Goal: Register for event/course

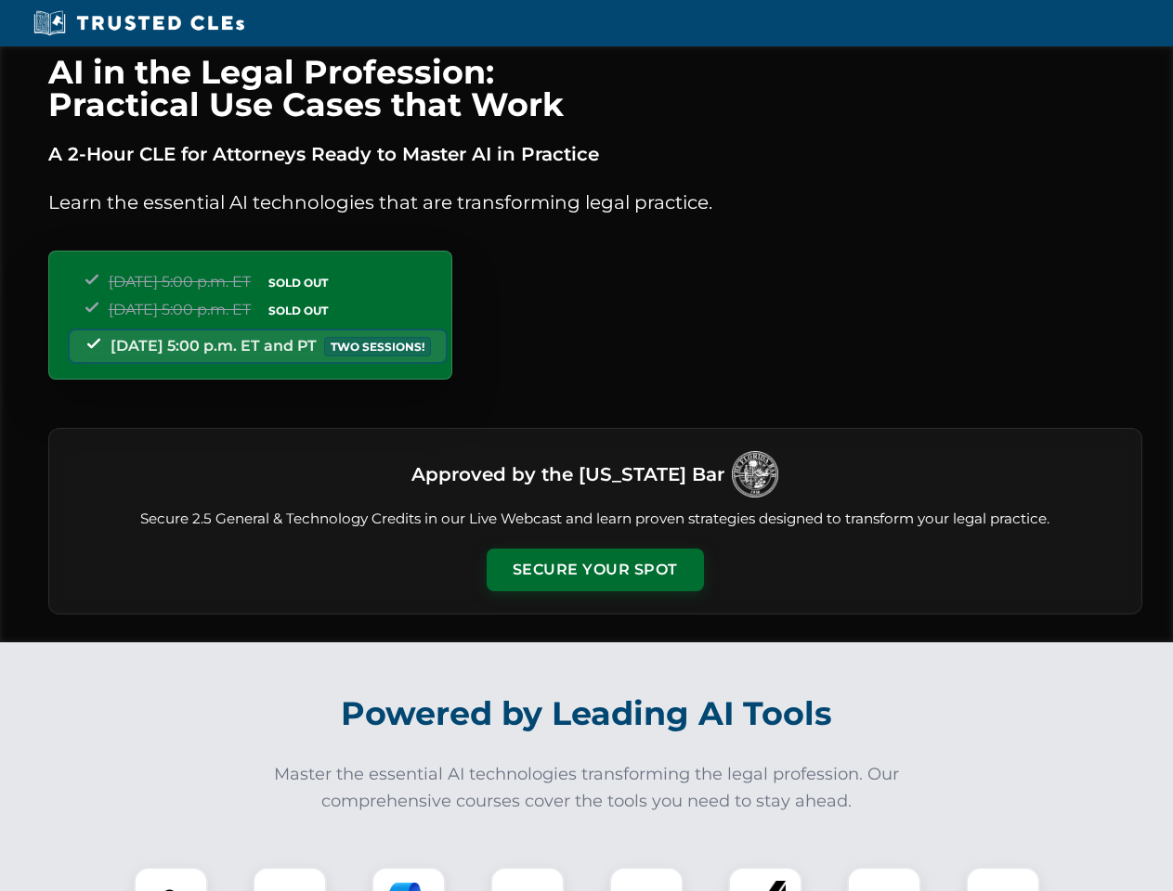
click at [594, 570] on button "Secure Your Spot" at bounding box center [595, 570] width 217 height 43
click at [171, 879] on img at bounding box center [171, 905] width 54 height 54
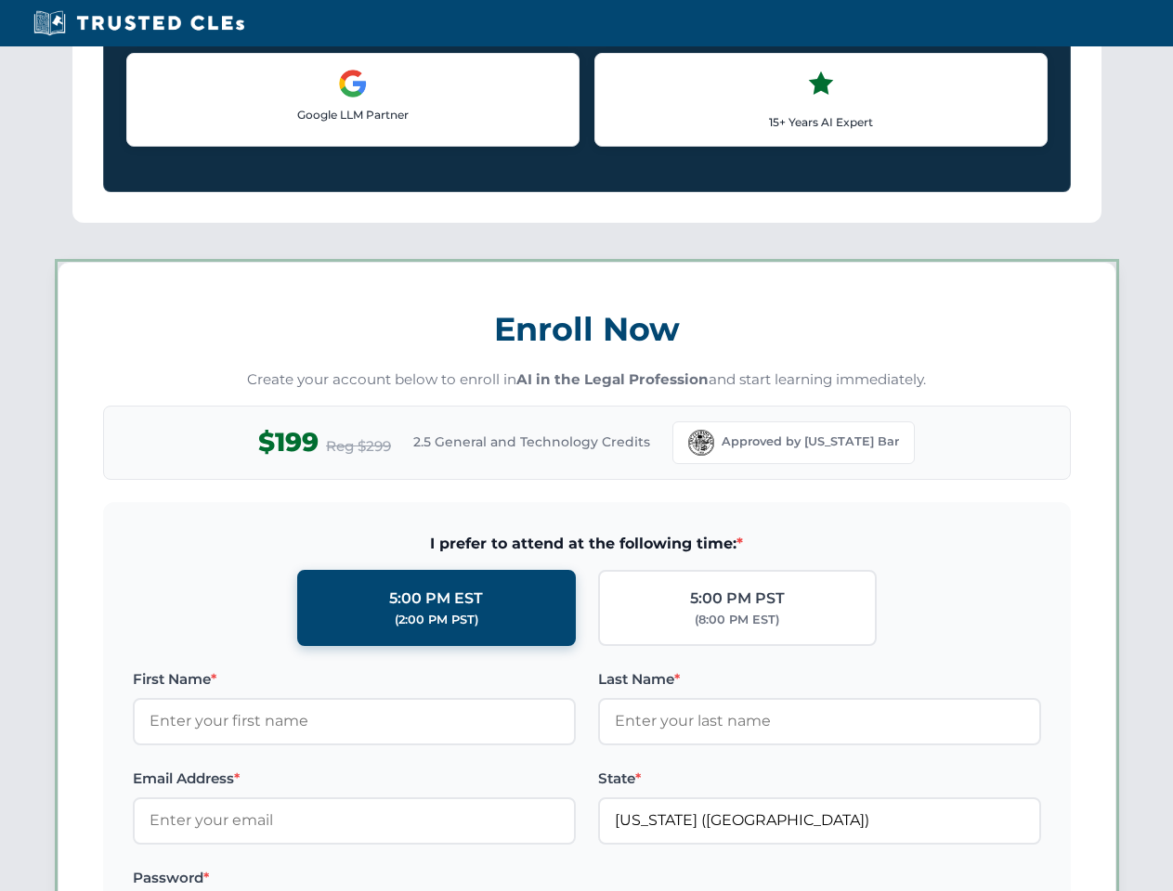
click at [409, 879] on label "Password *" at bounding box center [354, 878] width 443 height 22
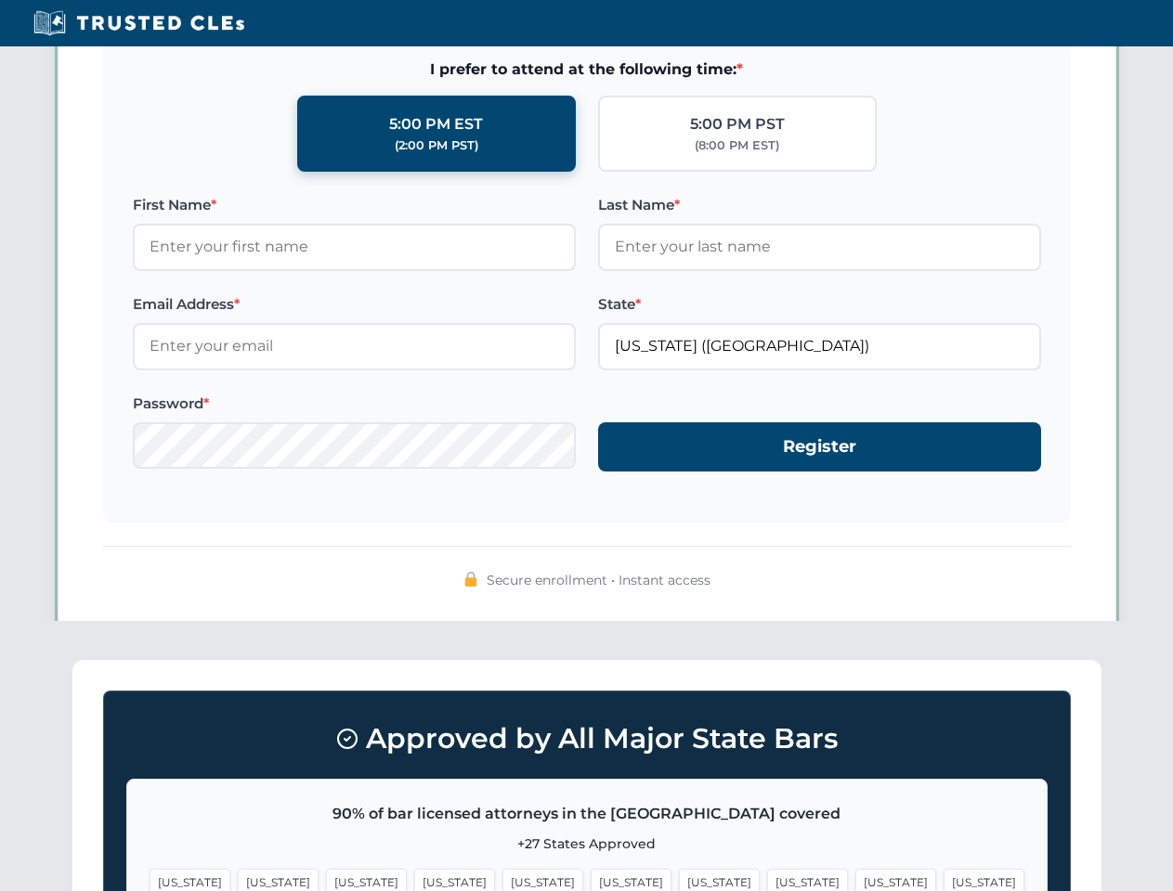
click at [855, 879] on span "[US_STATE]" at bounding box center [895, 882] width 81 height 27
